Goal: Task Accomplishment & Management: Use online tool/utility

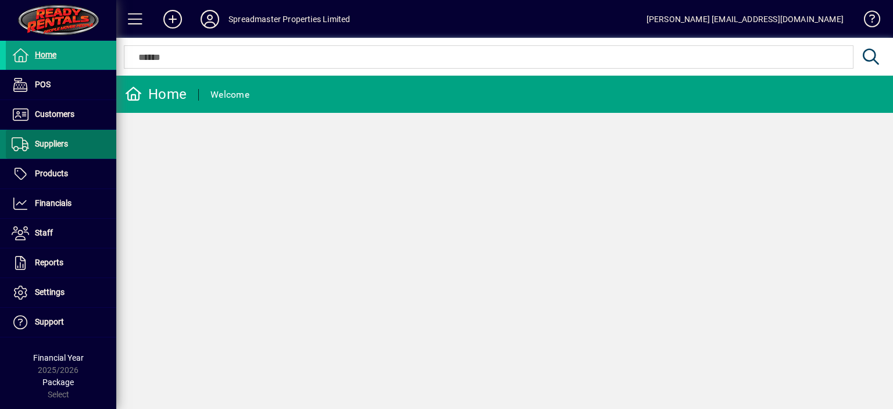
click at [62, 146] on span "Suppliers" at bounding box center [51, 143] width 33 height 9
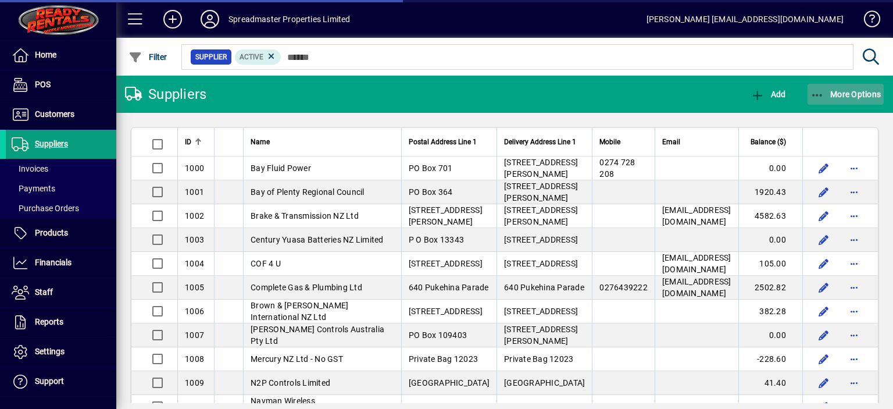
click at [843, 94] on span "More Options" at bounding box center [846, 94] width 71 height 9
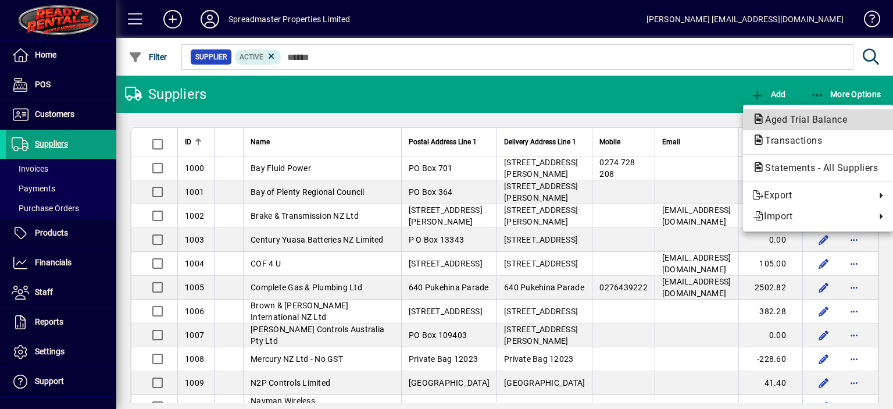
click at [807, 116] on span "Aged Trial Balance" at bounding box center [803, 119] width 101 height 11
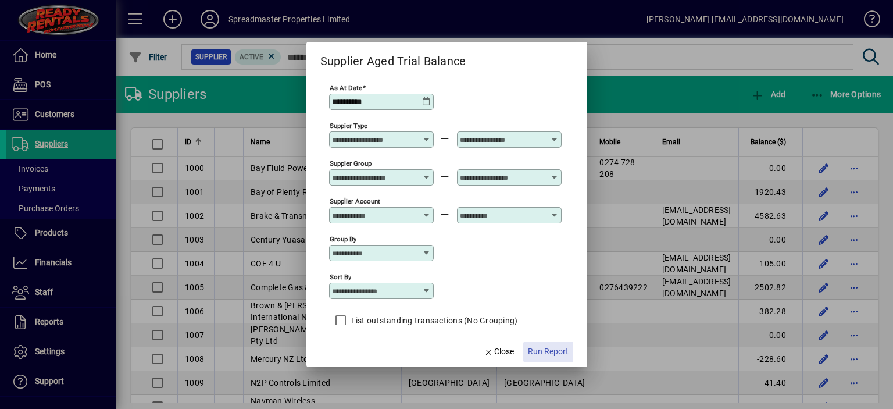
click at [539, 351] on span "Run Report" at bounding box center [548, 351] width 41 height 12
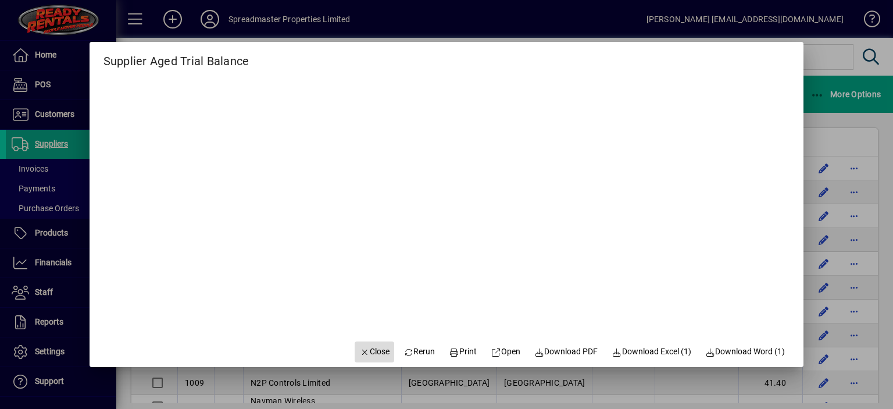
click at [365, 354] on span "Close" at bounding box center [374, 351] width 30 height 12
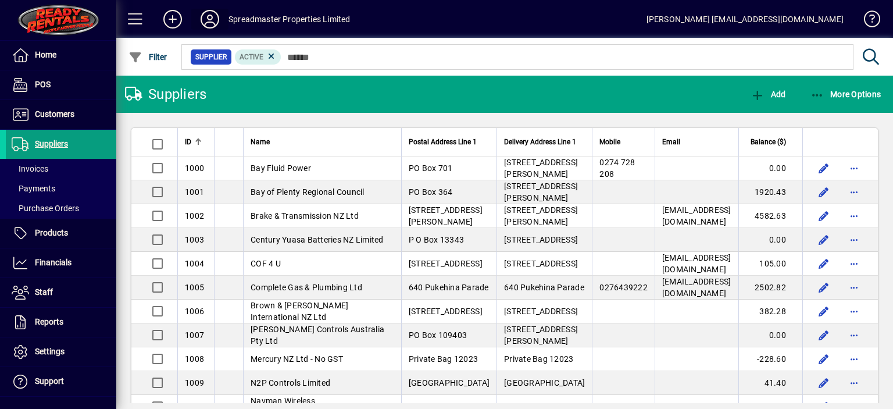
click at [208, 17] on icon at bounding box center [209, 19] width 23 height 19
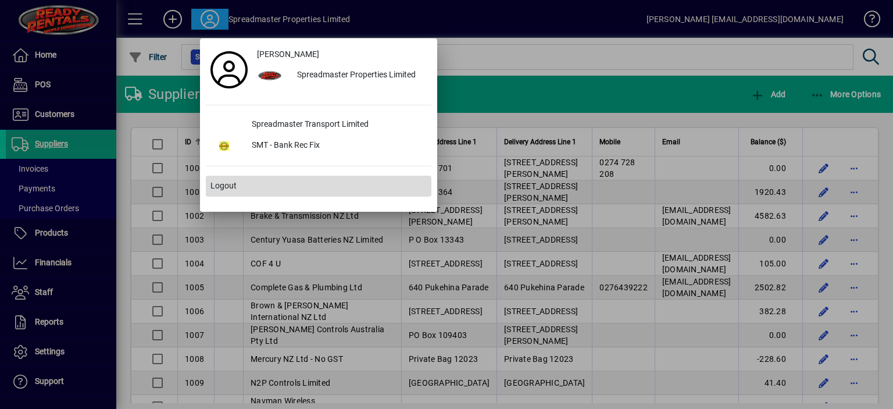
click at [223, 186] on span "Logout" at bounding box center [224, 186] width 26 height 12
